Goal: Transaction & Acquisition: Purchase product/service

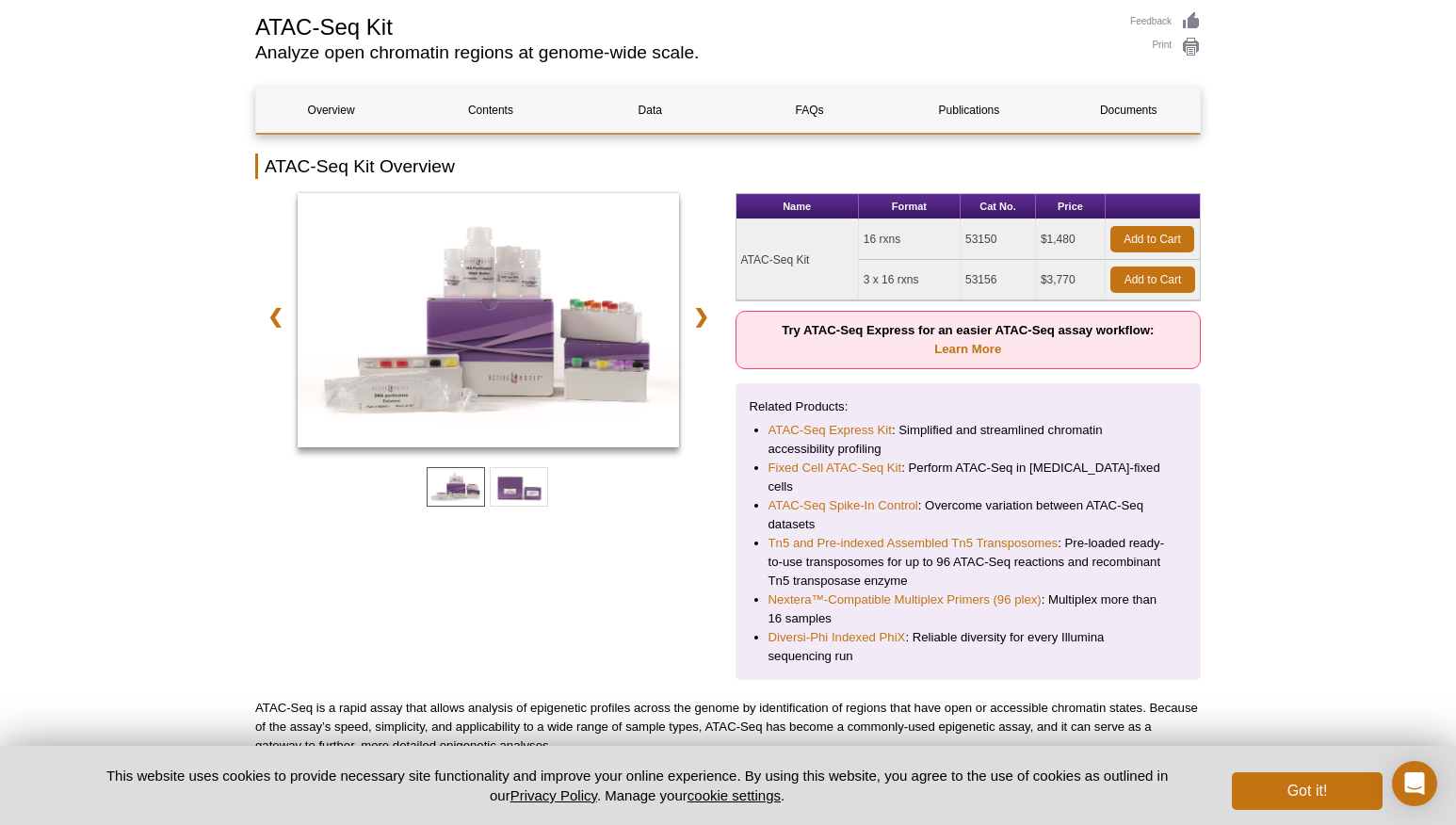
scroll to position [212, 0]
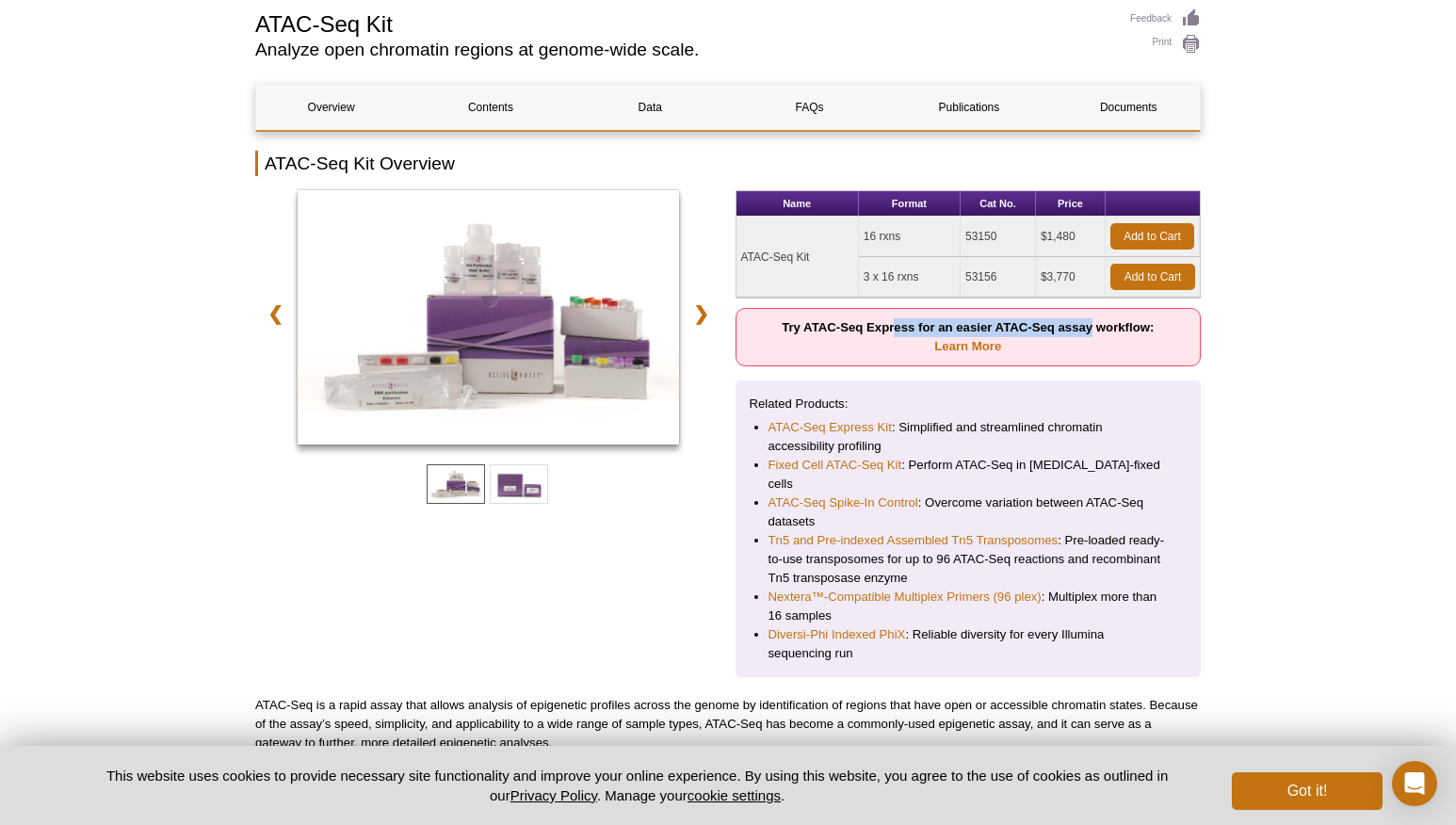
drag, startPoint x: 896, startPoint y: 323, endPoint x: 1089, endPoint y: 318, distance: 193.1
click at [1090, 318] on p "Try ATAC-Seq Express for an easier ATAC-Seq assay workflow: Learn More" at bounding box center [968, 337] width 466 height 59
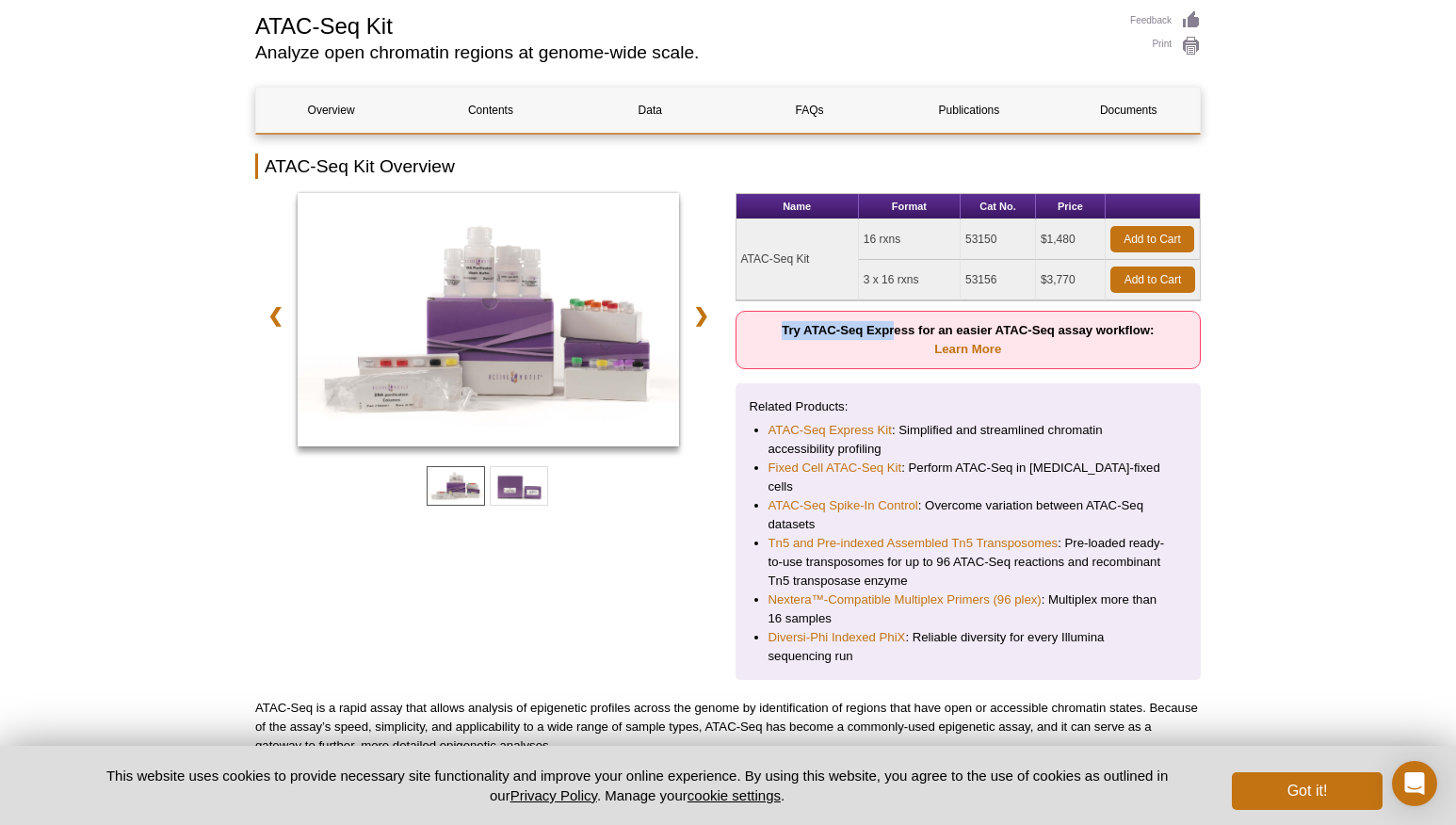
scroll to position [184, 0]
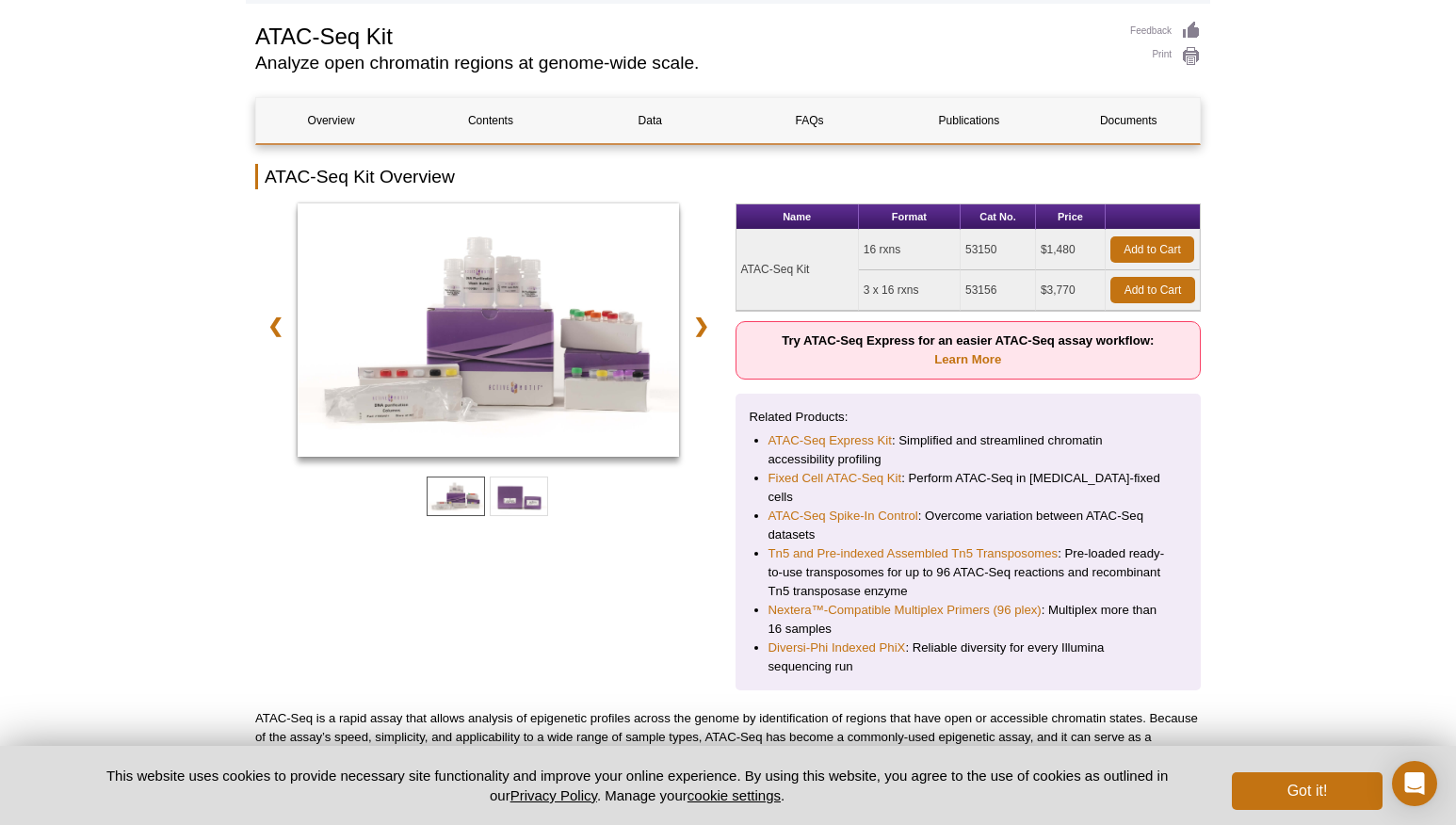
click at [1114, 334] on strong "Try ATAC-Seq Express for an easier ATAC-Seq assay workflow: Learn More" at bounding box center [967, 350] width 372 height 33
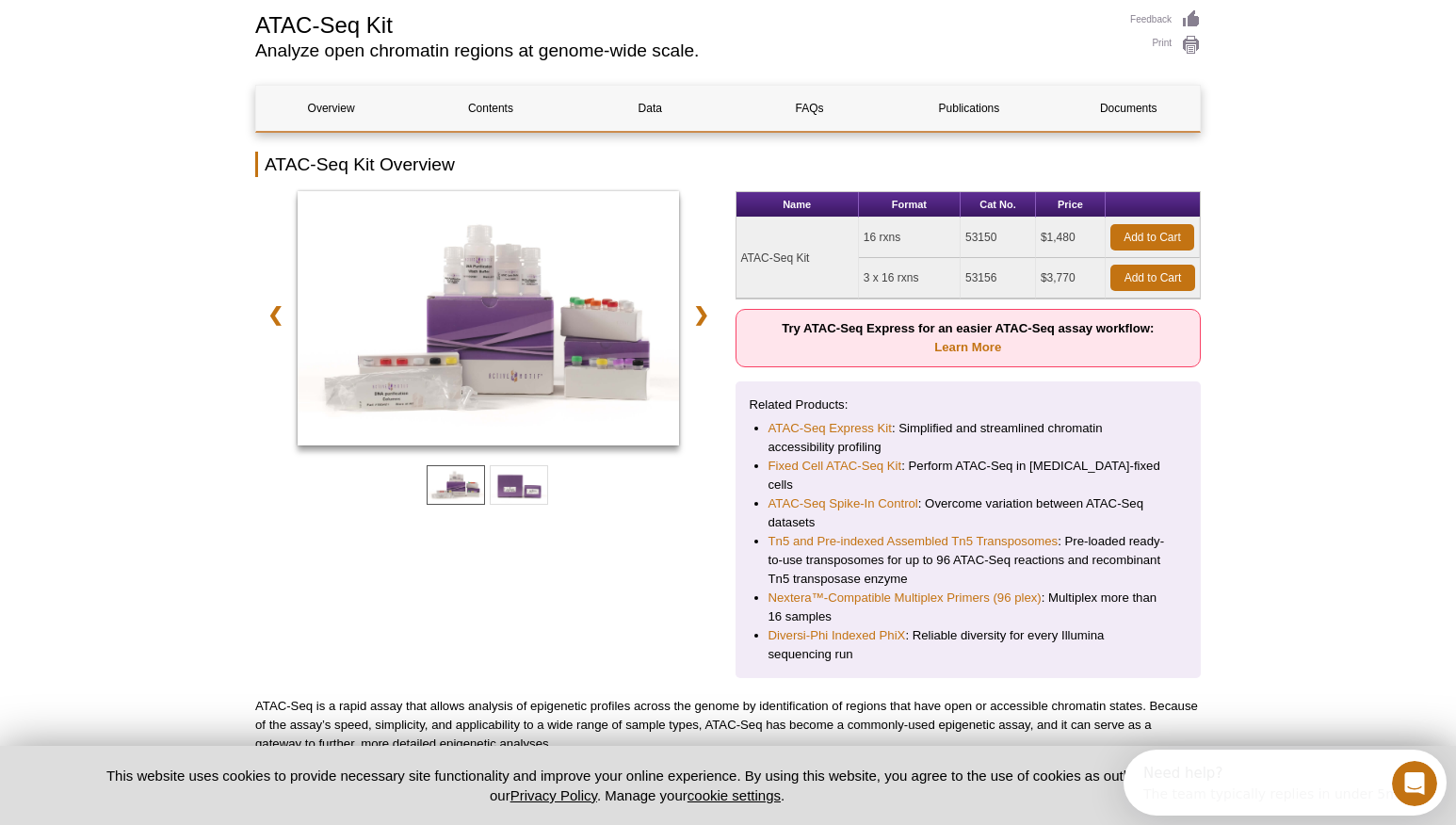
scroll to position [0, 0]
click at [854, 430] on link "ATAC-Seq Express Kit" at bounding box center [830, 429] width 123 height 19
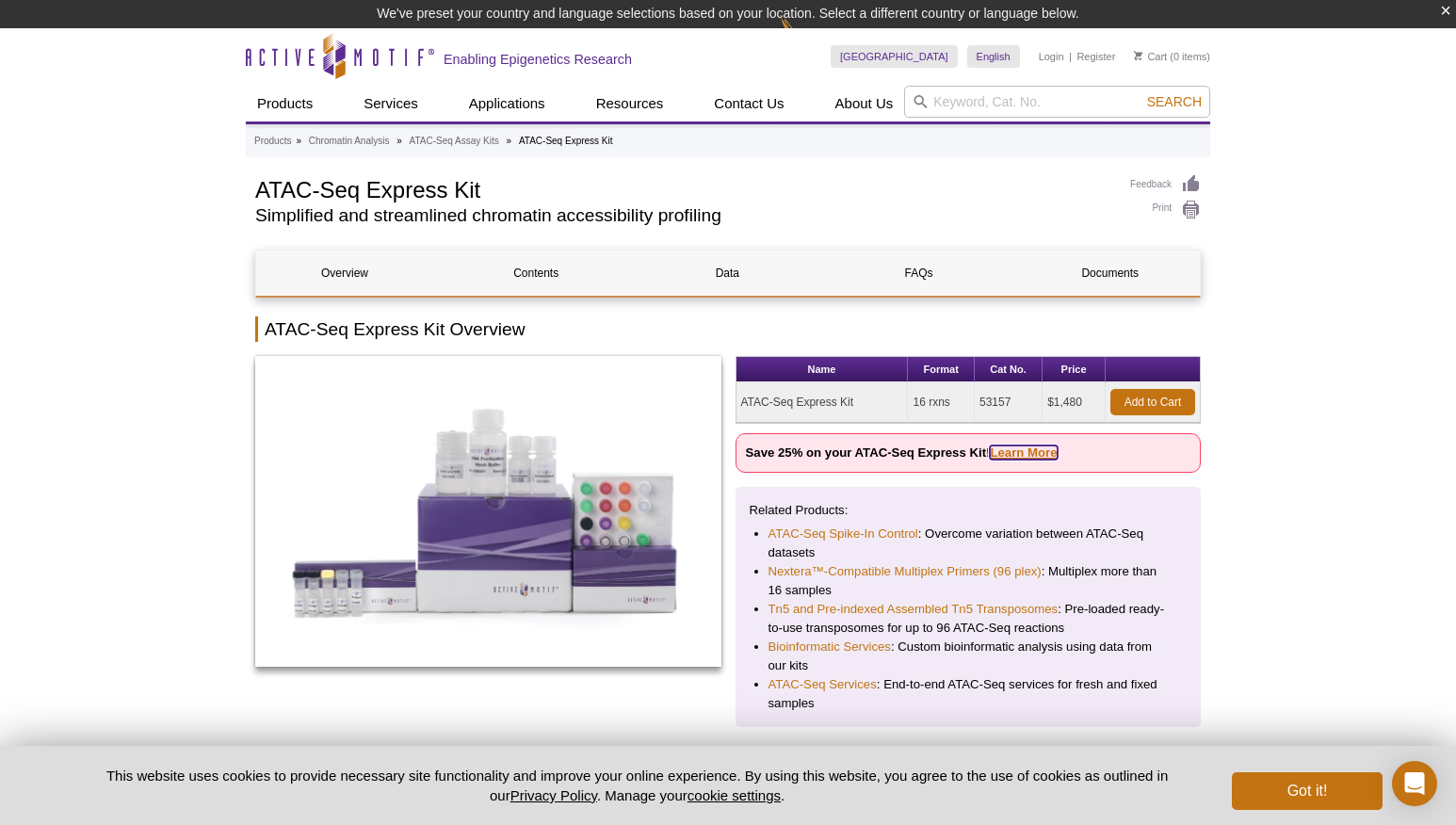
click at [1038, 456] on link "Learn More" at bounding box center [1023, 452] width 67 height 14
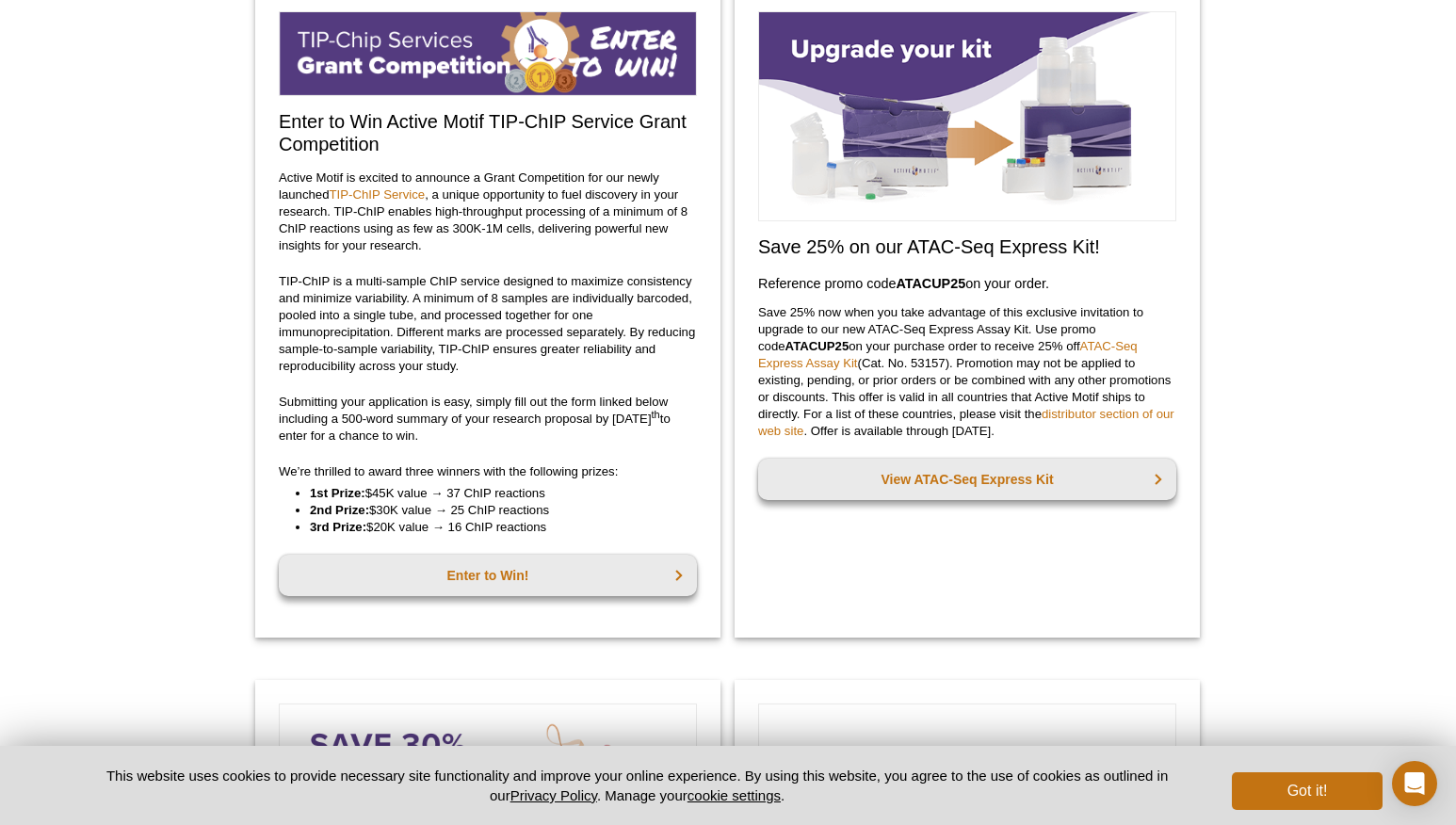
scroll to position [160, 0]
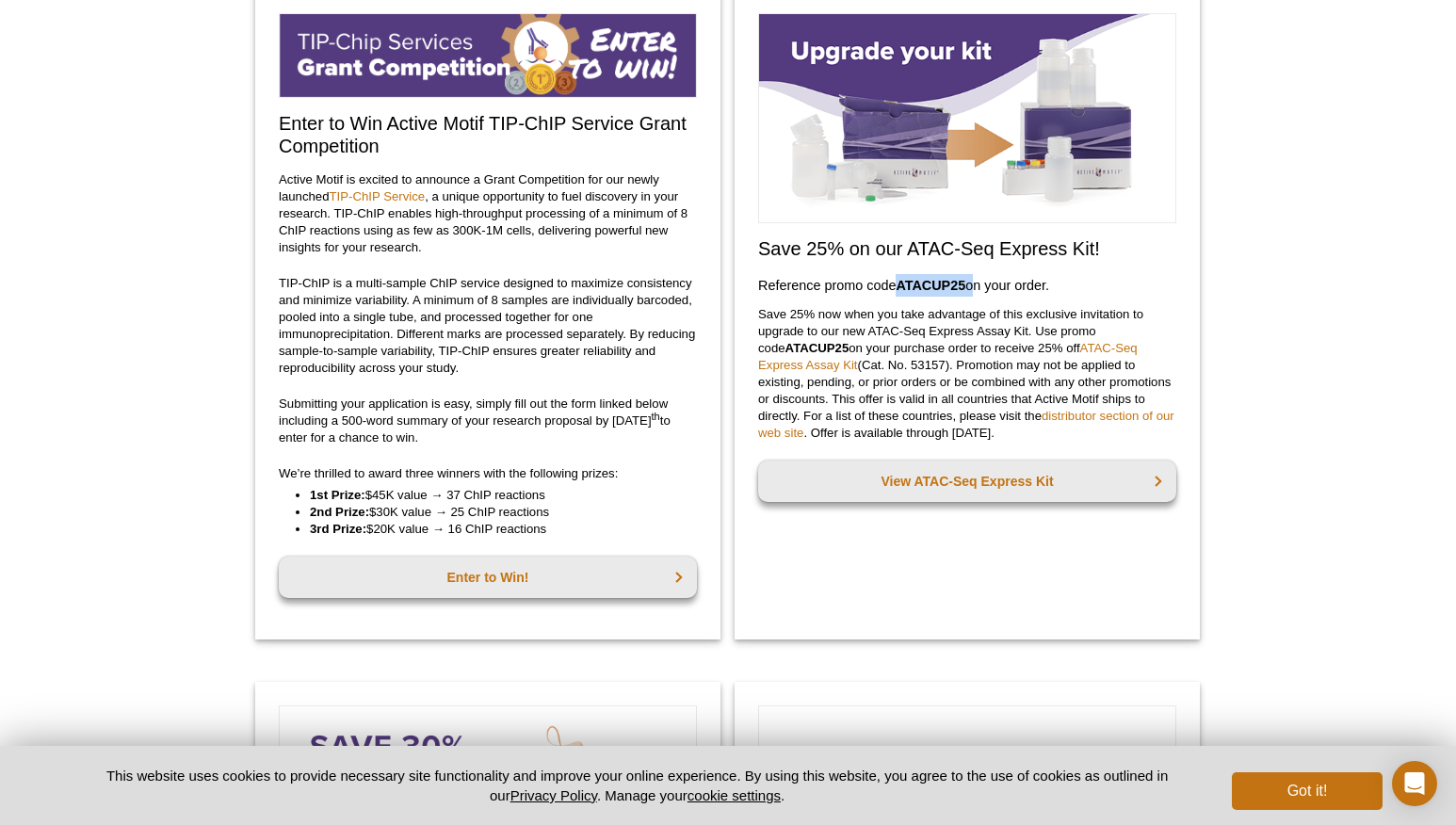
drag, startPoint x: 899, startPoint y: 284, endPoint x: 969, endPoint y: 283, distance: 70.0
click at [969, 283] on h3 "Reference promo code  ATACUP25  on your order." at bounding box center [966, 286] width 418 height 23
copy h3 "ATACUP25"
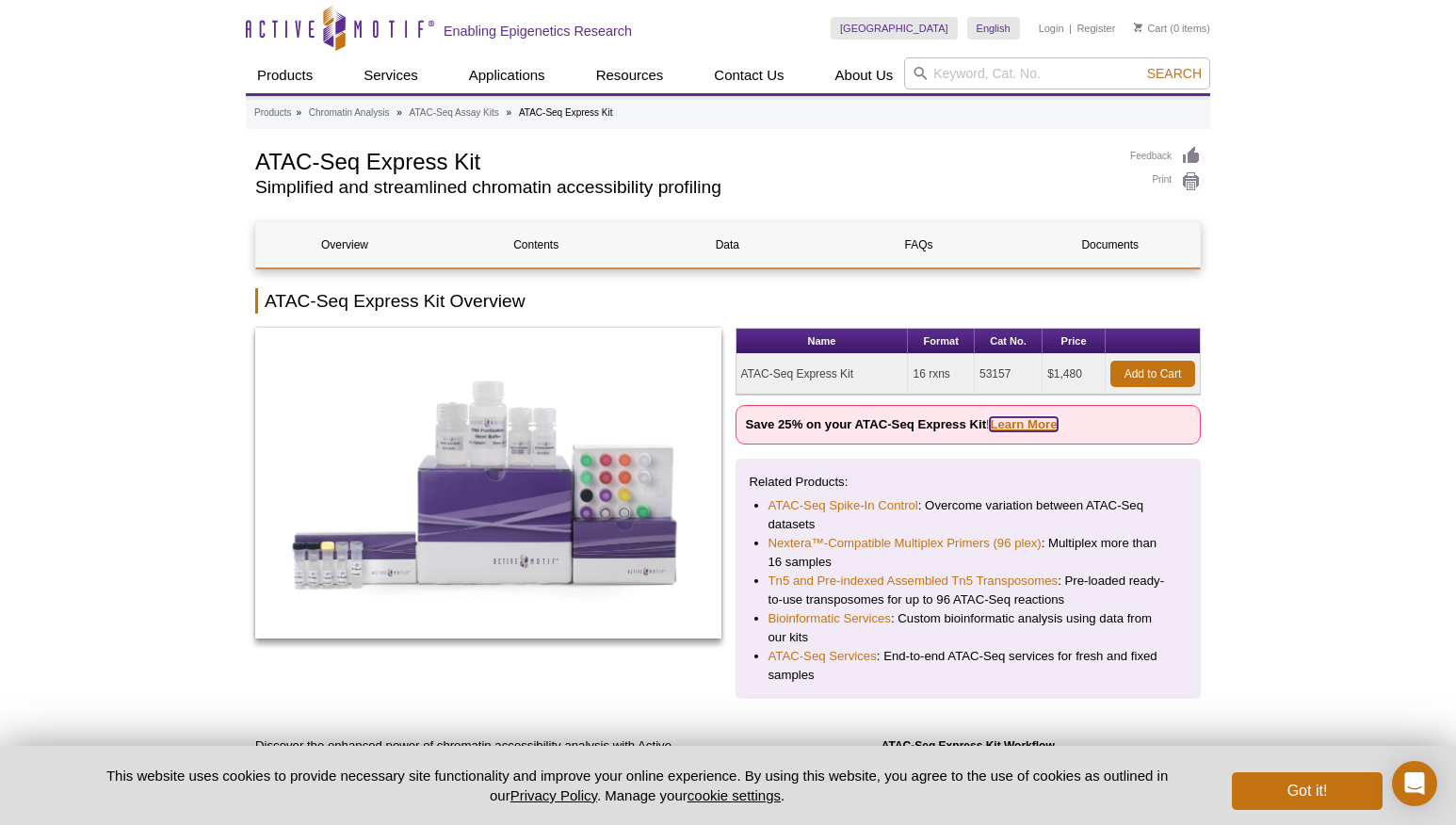
click at [1043, 425] on link "Learn More" at bounding box center [1023, 424] width 67 height 14
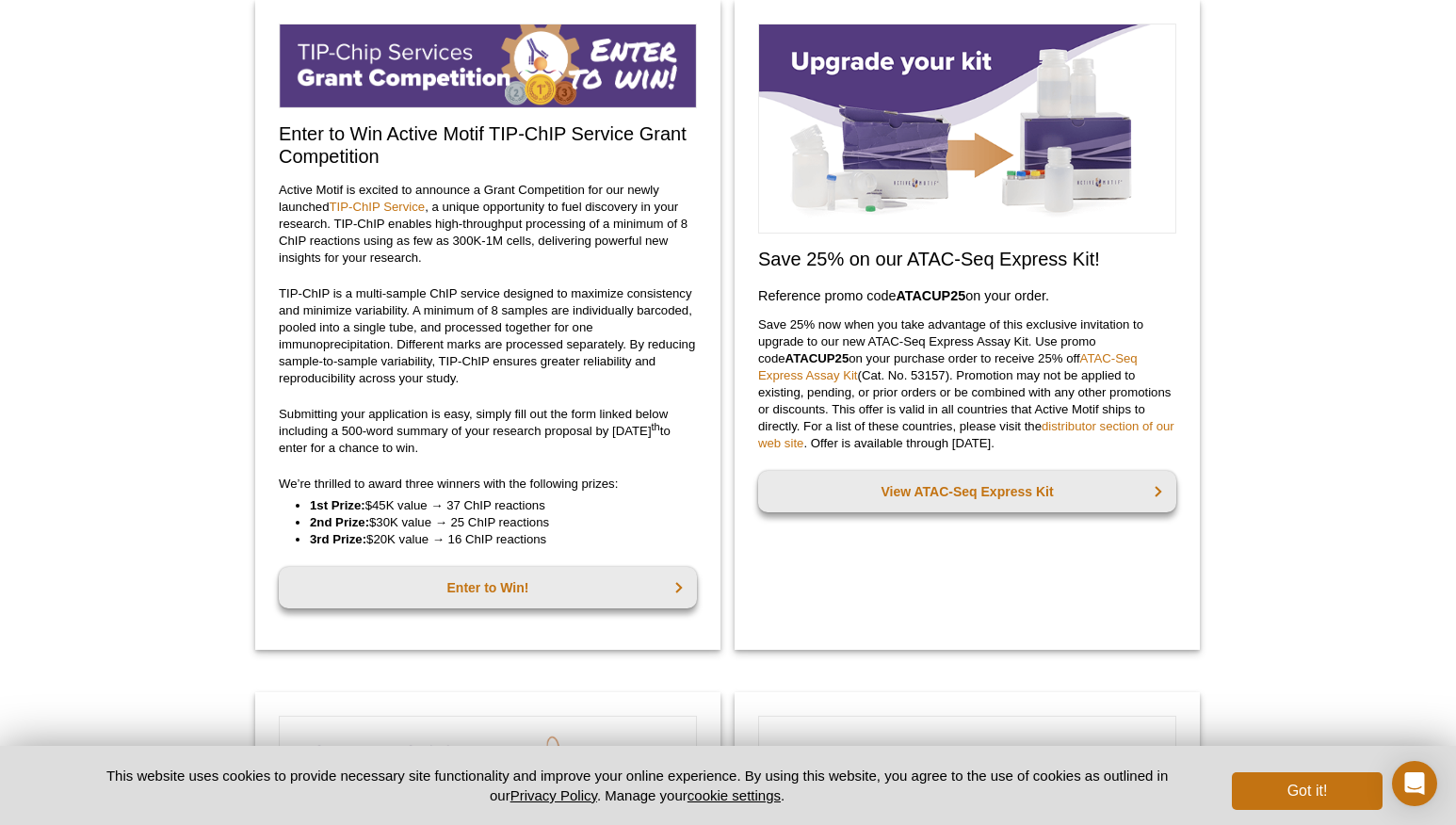
click at [921, 296] on strong "ATACUP25" at bounding box center [930, 296] width 69 height 15
click at [941, 304] on h3 "Reference promo code  ATACUP25  on your order." at bounding box center [966, 296] width 418 height 23
drag, startPoint x: 898, startPoint y: 293, endPoint x: 965, endPoint y: 292, distance: 67.0
click at [965, 292] on strong "ATACUP25" at bounding box center [930, 296] width 69 height 15
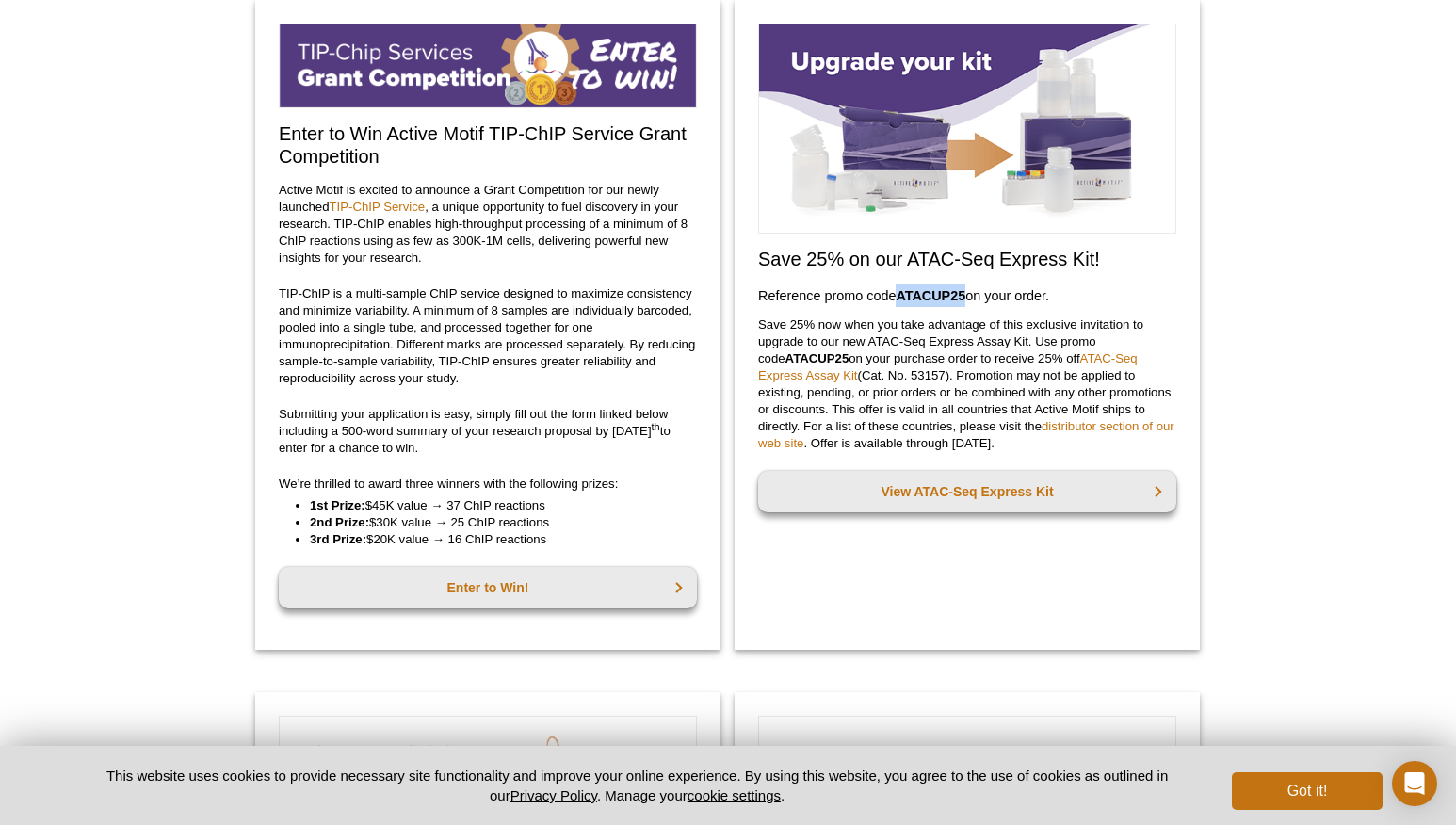
copy strong "ATACUP25"
click at [902, 378] on p "Save 25% now when you take advantage of this exclusive invitation to upgrade to…" at bounding box center [966, 384] width 418 height 136
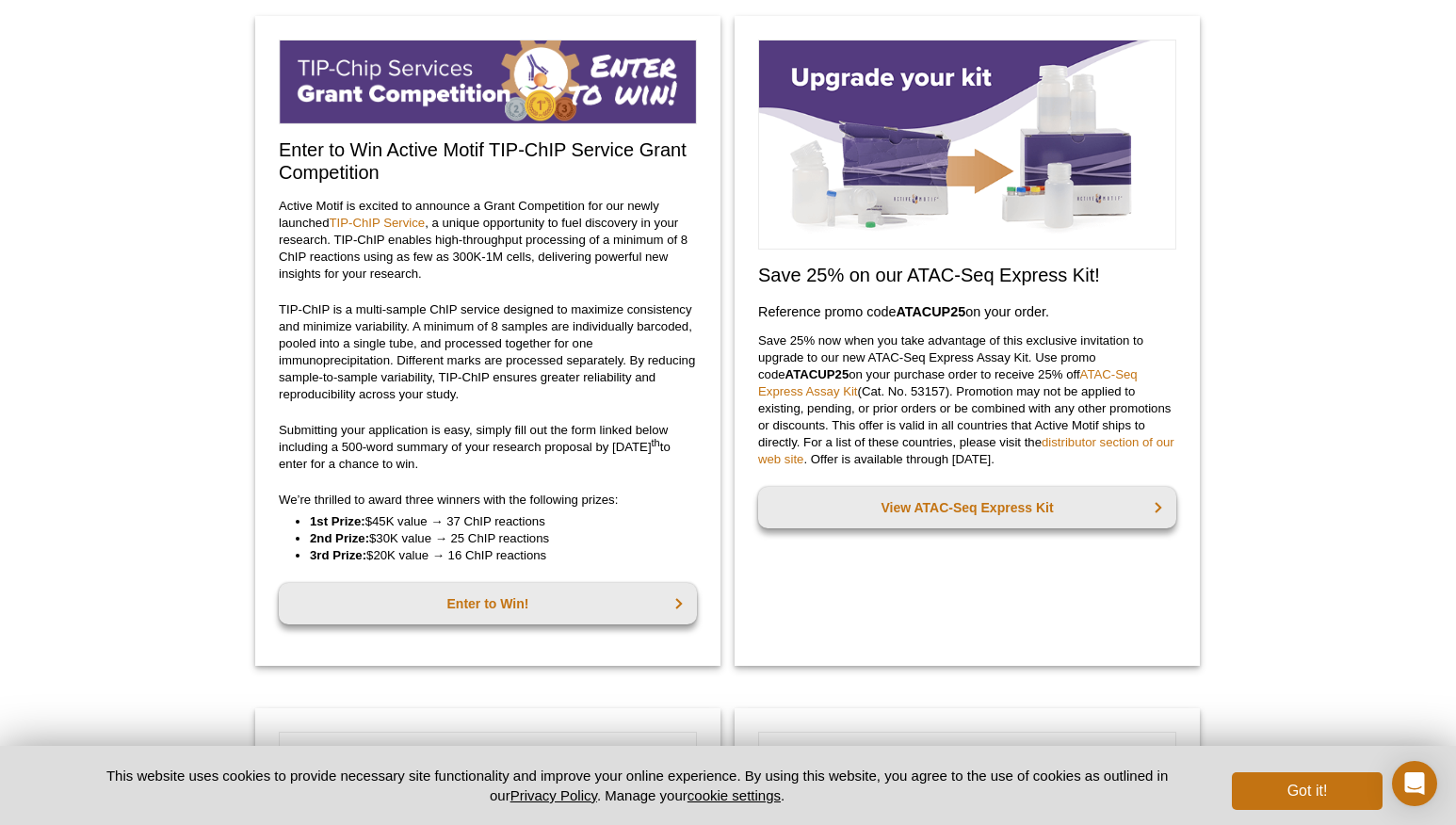
scroll to position [121, 0]
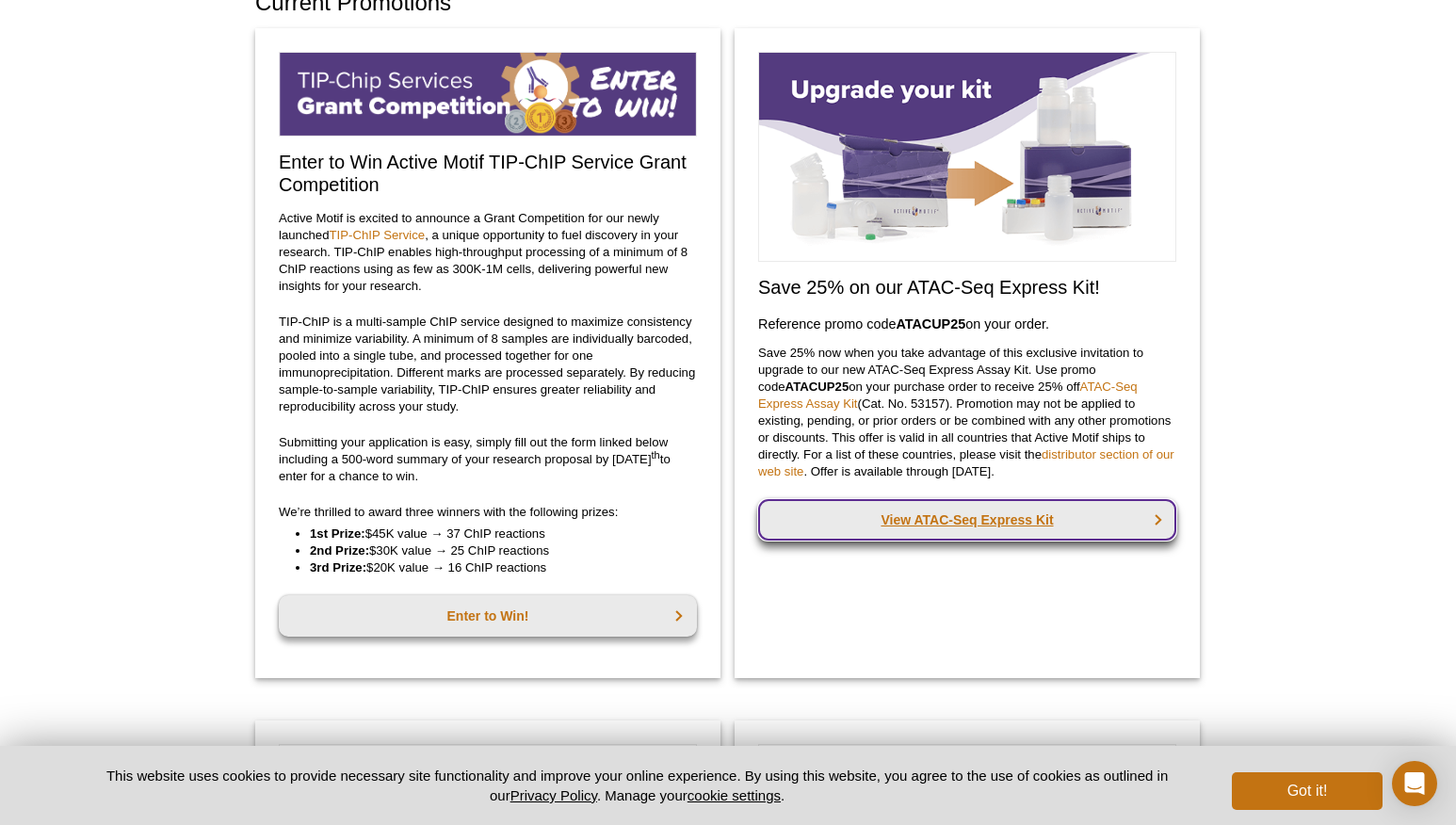
click at [939, 528] on link "View ATAC-Seq Express Kit" at bounding box center [966, 519] width 418 height 41
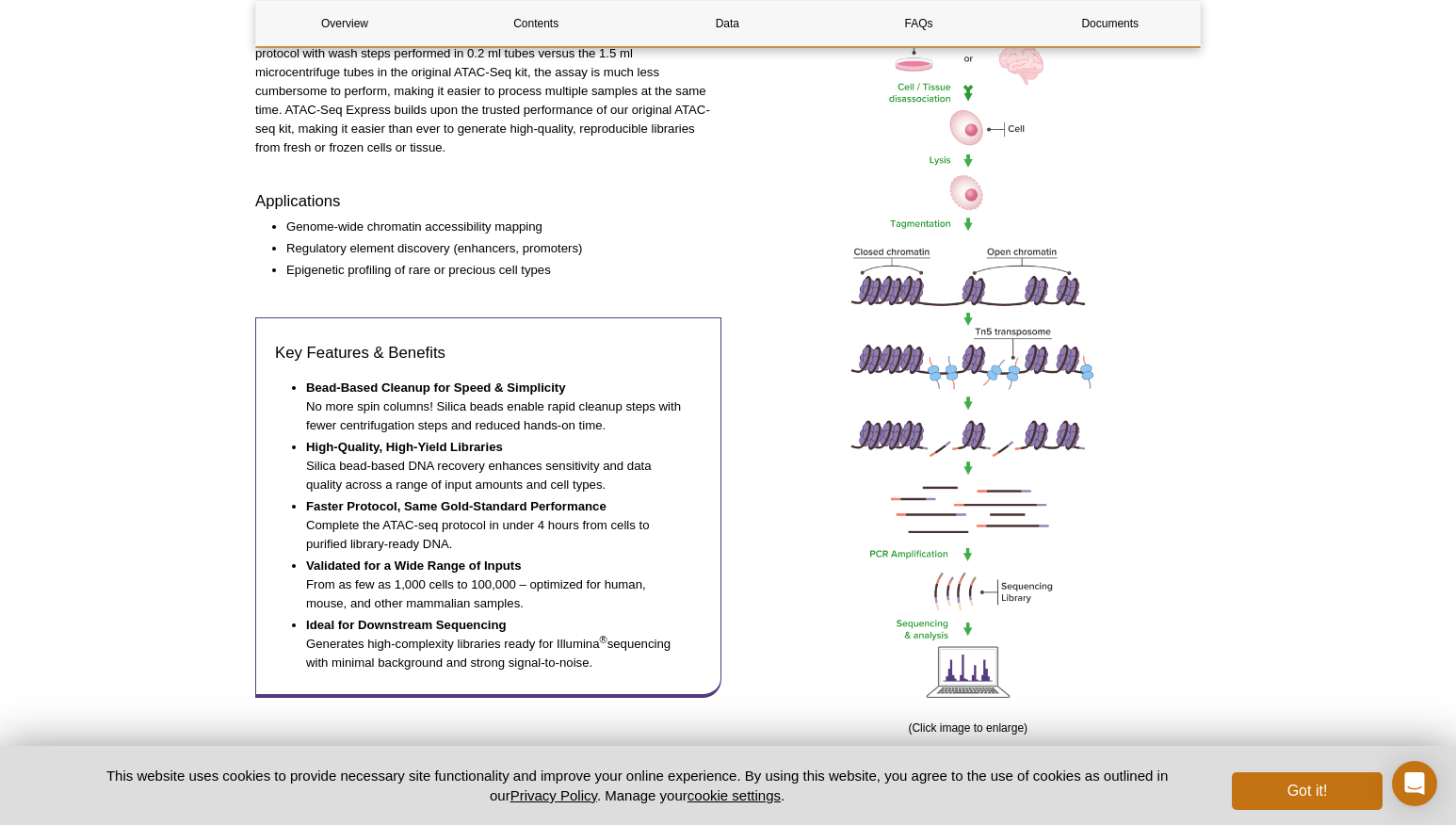
scroll to position [749, 0]
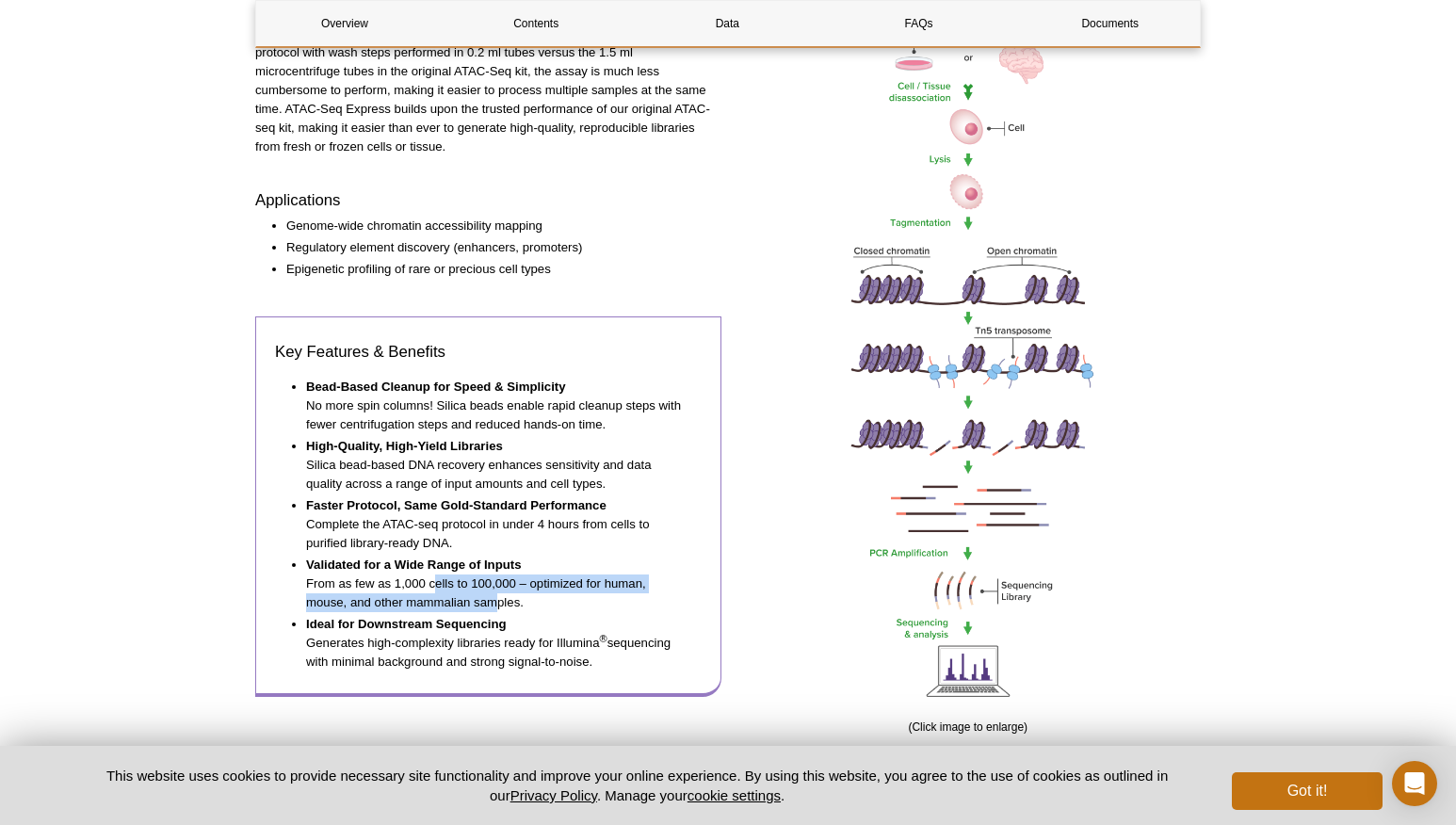
drag, startPoint x: 403, startPoint y: 566, endPoint x: 464, endPoint y: 577, distance: 62.0
click at [464, 577] on li "Validated for a Wide Range of Inputs From as few as 1,000 cells to 100,000 – op…" at bounding box center [494, 584] width 377 height 57
click at [493, 577] on li "Validated for a Wide Range of Inputs From as few as 1,000 cells to 100,000 – op…" at bounding box center [494, 584] width 377 height 57
drag, startPoint x: 543, startPoint y: 576, endPoint x: 300, endPoint y: 567, distance: 243.2
click at [300, 567] on ul "Bead-Based Cleanup for Speed & Simplicity No more spin columns! Silica beads en…" at bounding box center [479, 525] width 408 height 294
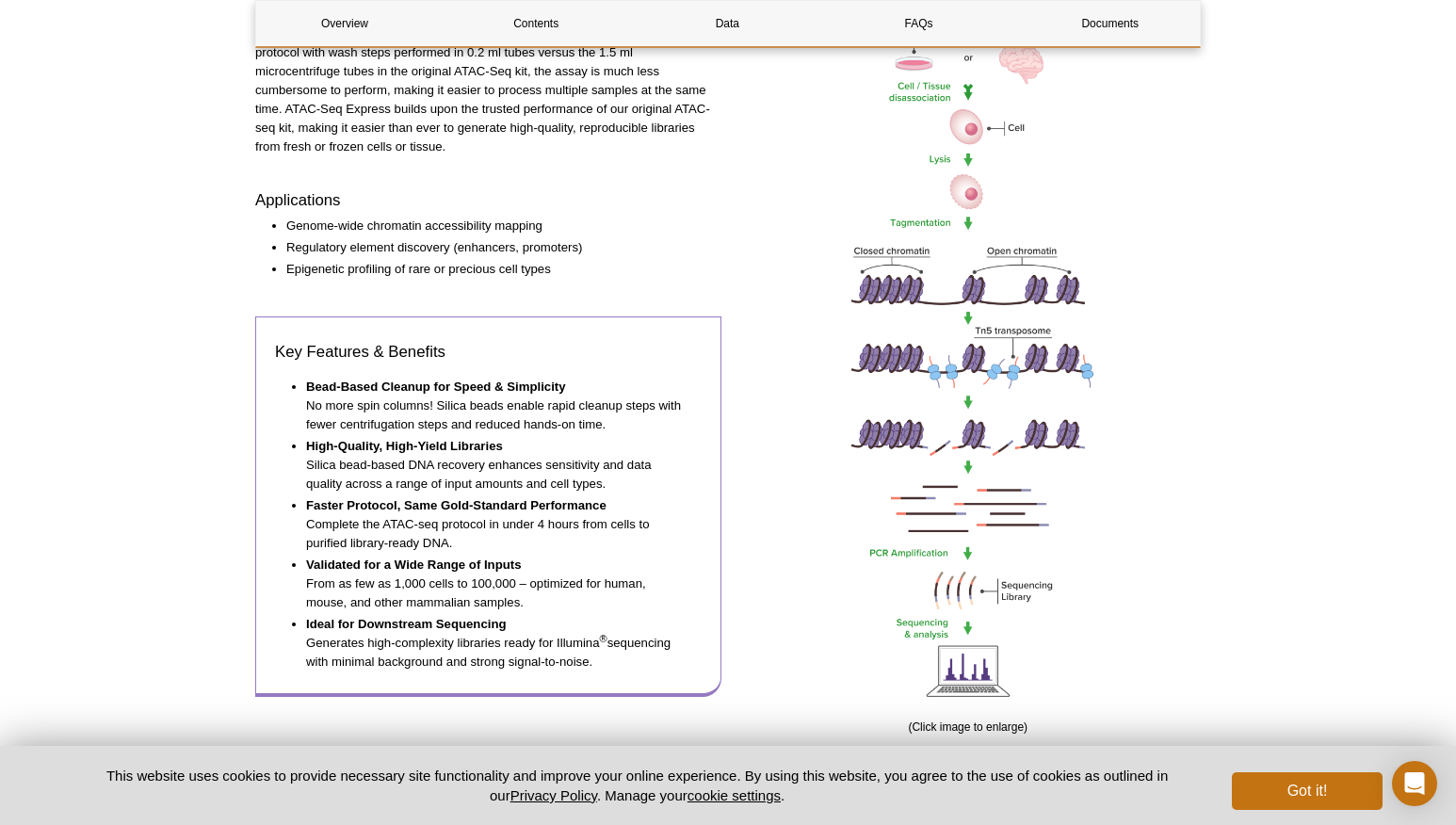
click at [380, 569] on li "Validated for a Wide Range of Inputs From as few as 1,000 cells to 100,000 – op…" at bounding box center [494, 584] width 377 height 57
drag, startPoint x: 537, startPoint y: 577, endPoint x: 272, endPoint y: 566, distance: 265.2
click at [272, 566] on div "Key Features & Benefits Bead-Based Cleanup for Speed & Simplicity No more spin …" at bounding box center [488, 506] width 466 height 380
click at [327, 566] on li "Validated for a Wide Range of Inputs From as few as 1,000 cells to 100,000 – op…" at bounding box center [494, 584] width 377 height 57
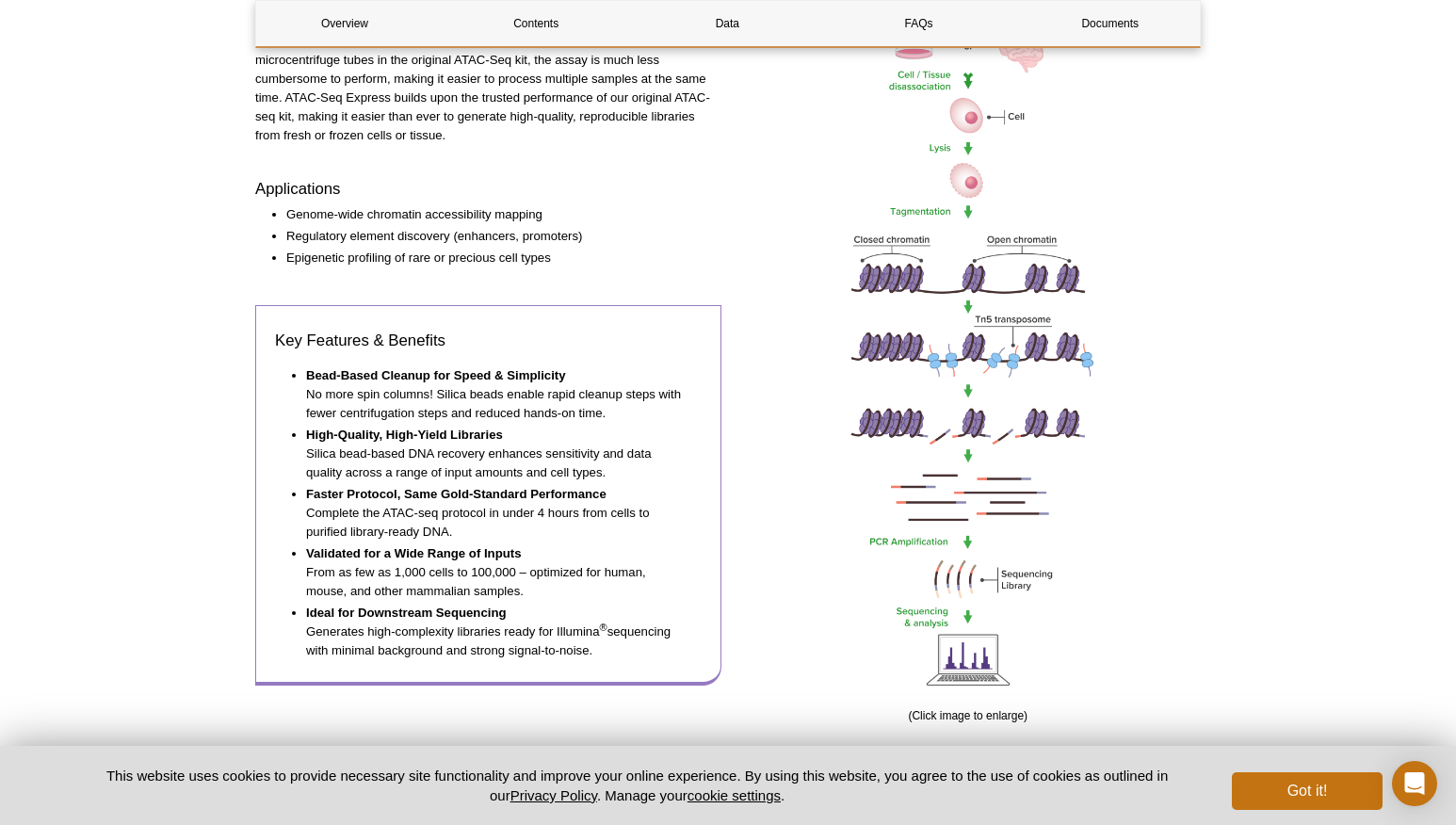
scroll to position [761, 0]
